Goal: Information Seeking & Learning: Learn about a topic

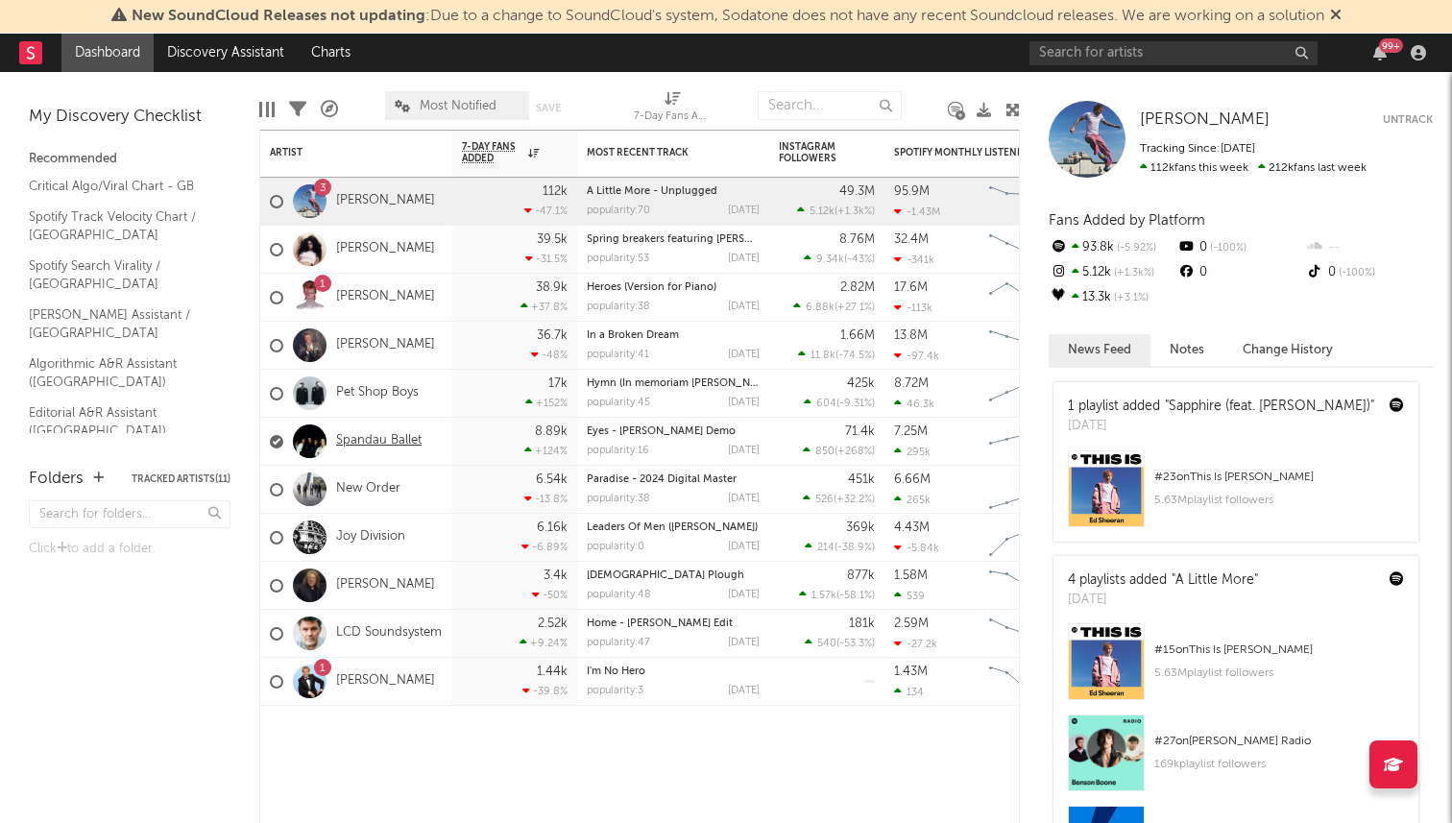
click at [366, 441] on link "Spandau Ballet" at bounding box center [378, 441] width 85 height 16
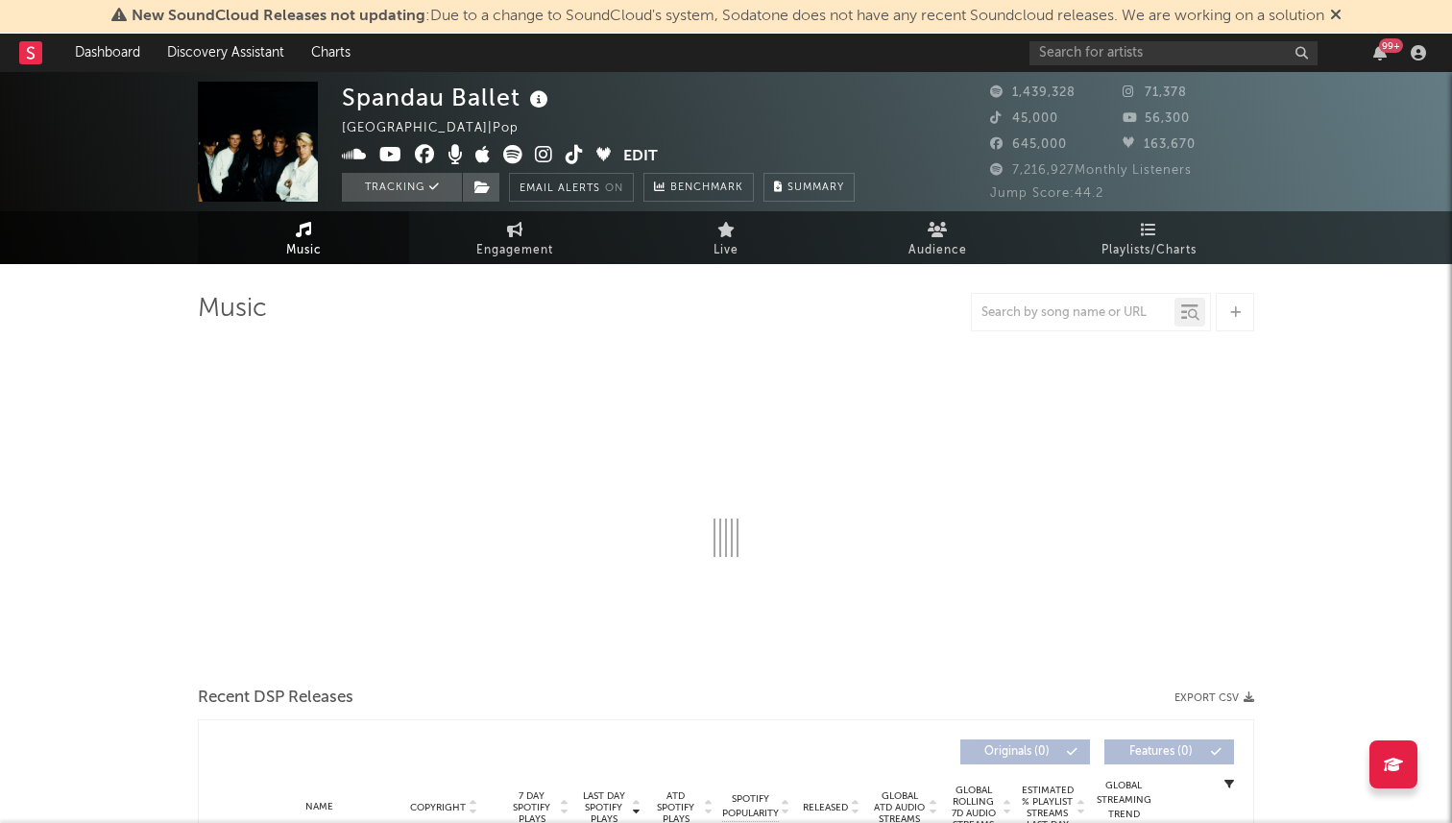
select select "6m"
